Goal: Transaction & Acquisition: Purchase product/service

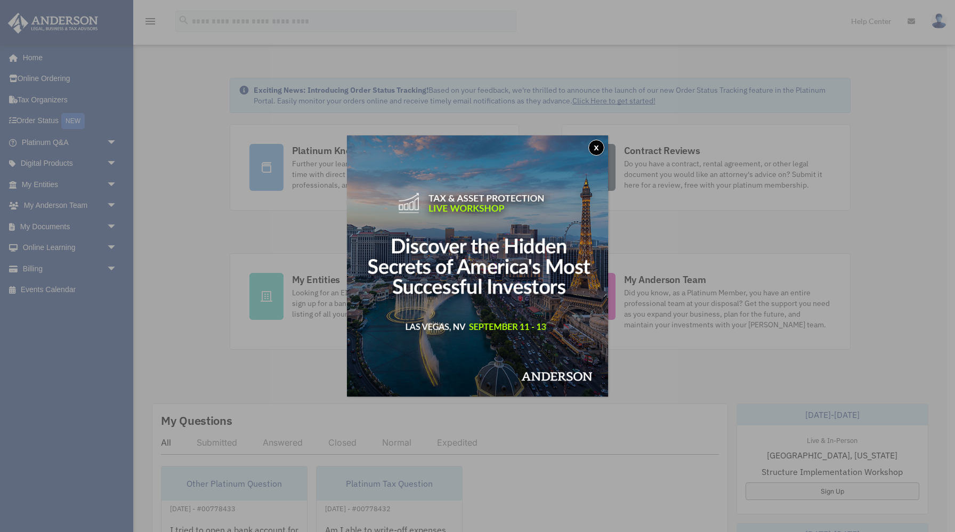
click at [595, 151] on button "x" at bounding box center [596, 148] width 16 height 16
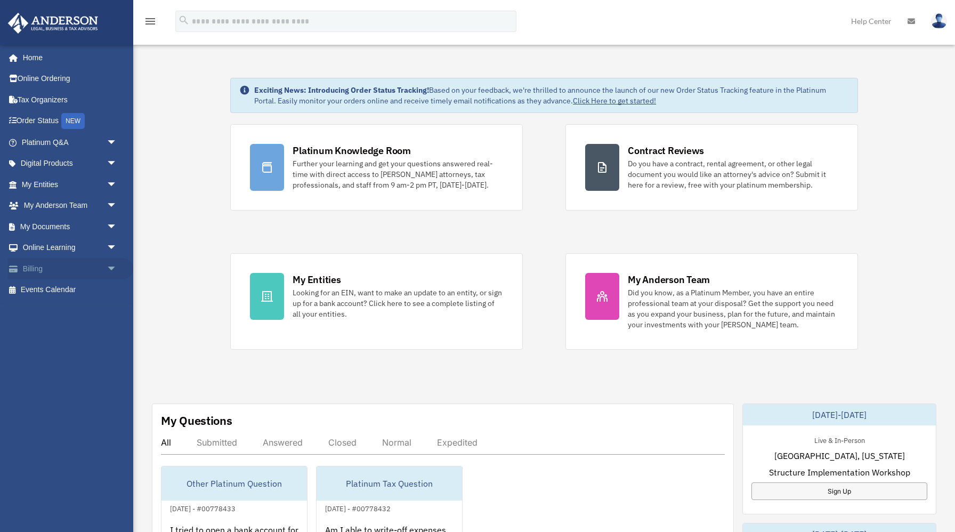
click at [44, 274] on link "Billing arrow_drop_down" at bounding box center [70, 268] width 126 height 21
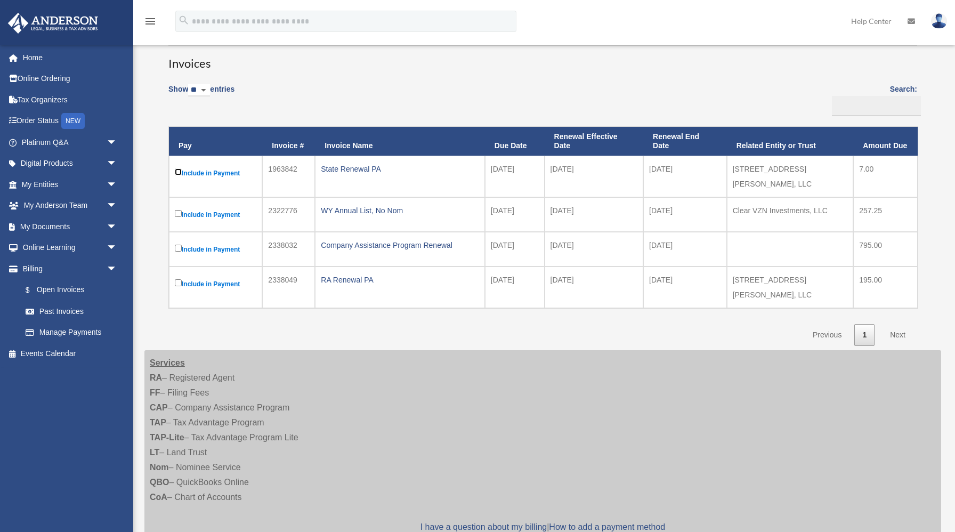
scroll to position [62, 0]
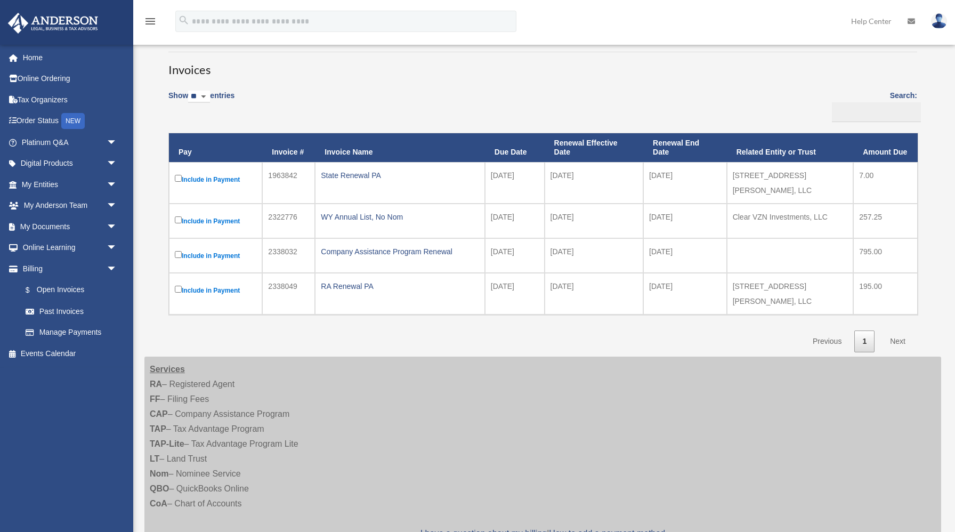
click at [219, 178] on label "Include in Payment" at bounding box center [216, 179] width 82 height 13
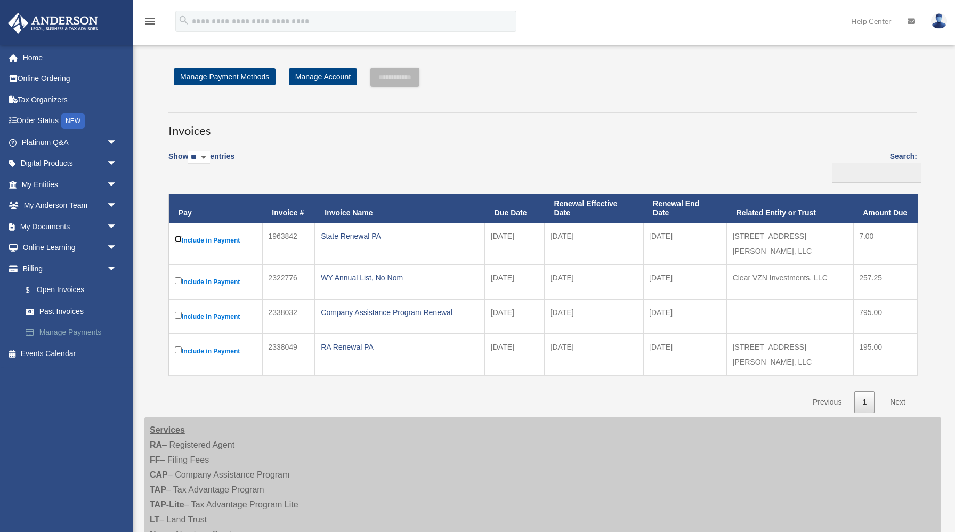
scroll to position [0, 0]
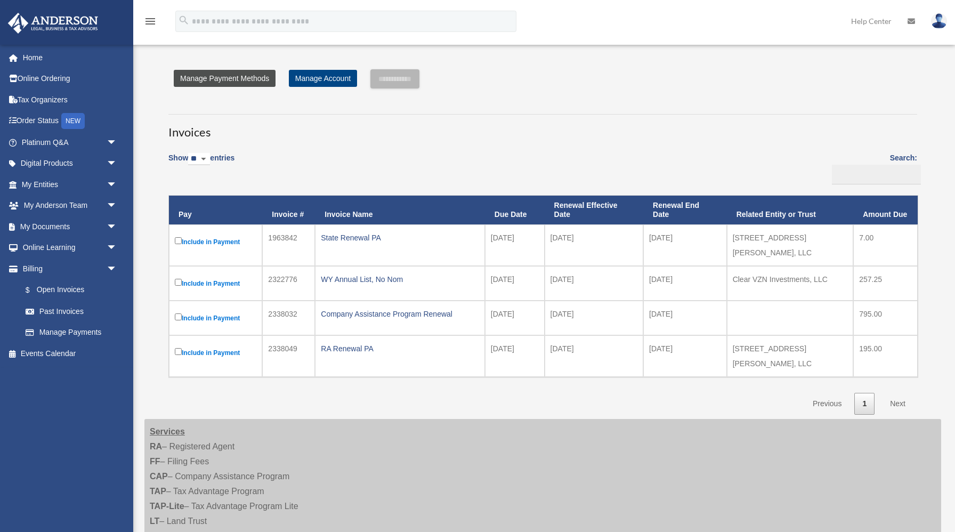
click at [233, 80] on link "Manage Payment Methods" at bounding box center [225, 78] width 102 height 17
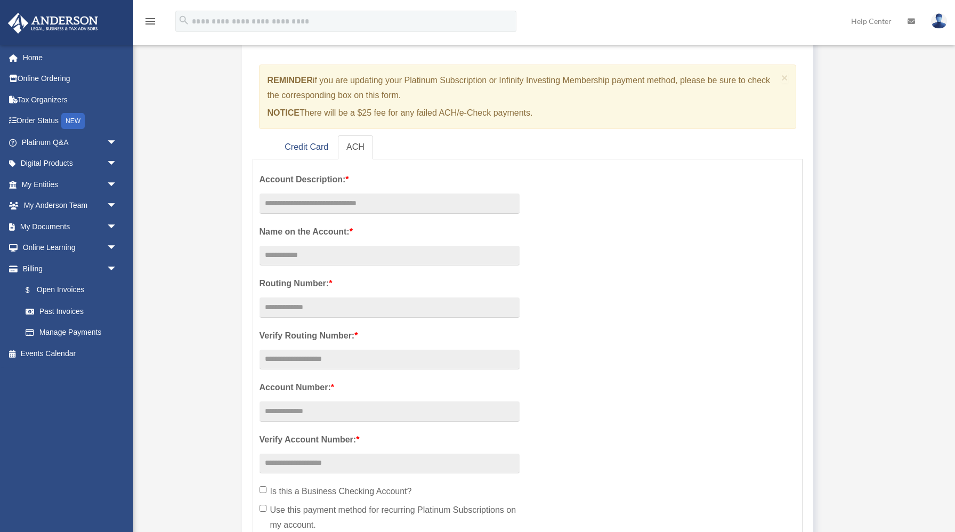
scroll to position [87, 0]
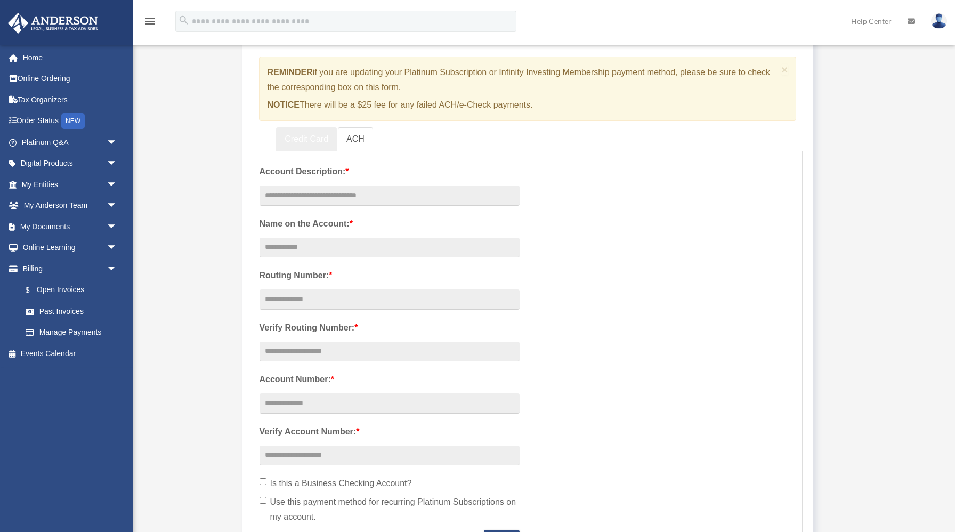
click at [304, 147] on link "Credit Card" at bounding box center [306, 139] width 61 height 24
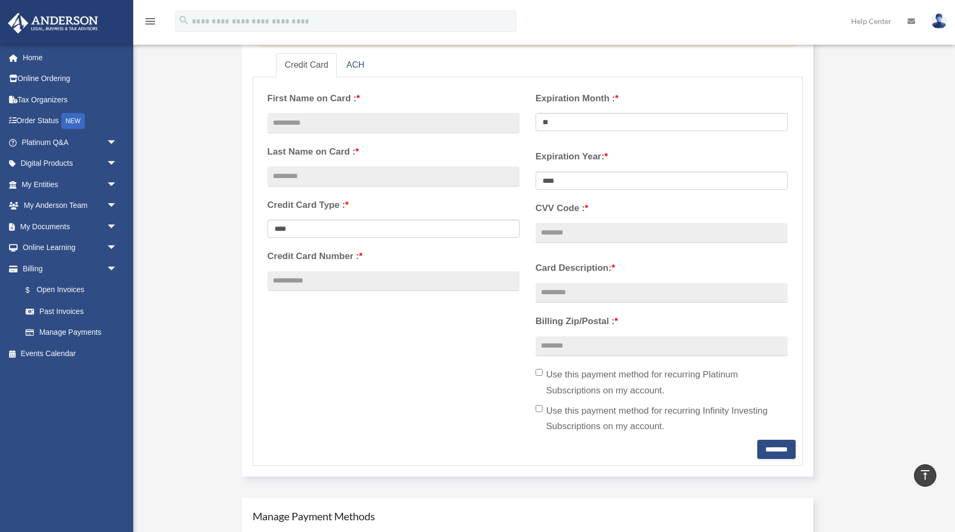
scroll to position [149, 0]
